Goal: Check status: Check status

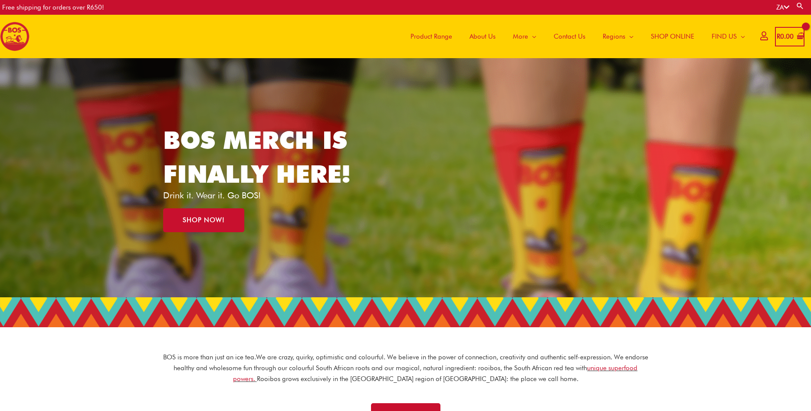
click at [760, 35] on icon at bounding box center [763, 36] width 7 height 7
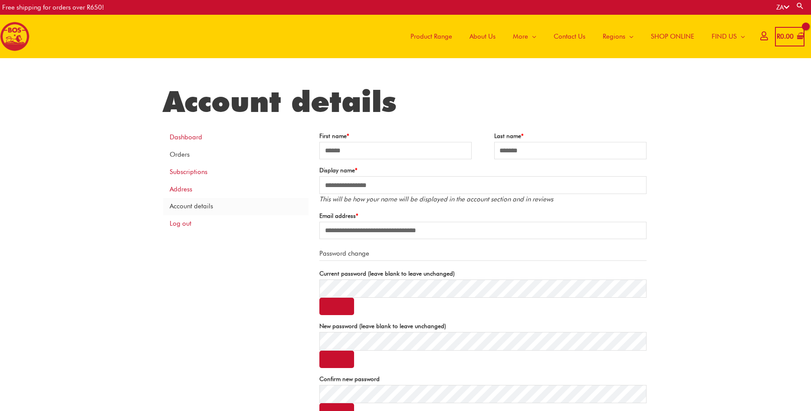
click at [177, 158] on link "Orders" at bounding box center [235, 154] width 145 height 17
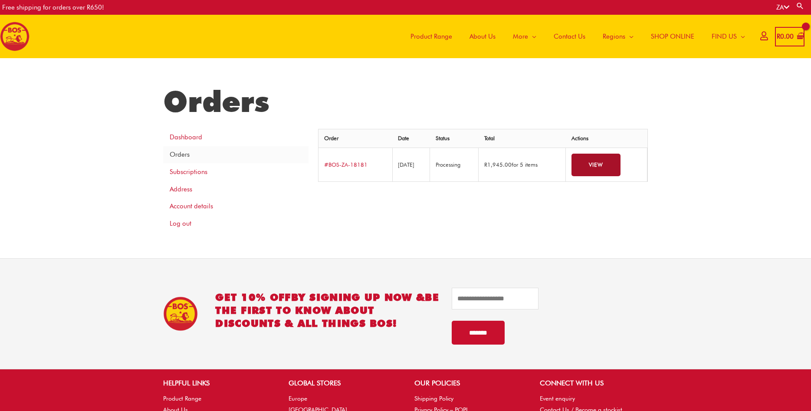
click at [590, 161] on link "View" at bounding box center [596, 165] width 49 height 23
